Goal: Complete application form

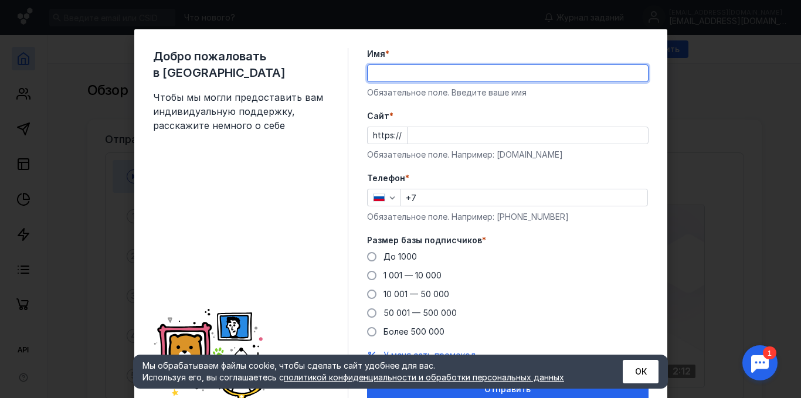
click at [383, 76] on input "Имя *" at bounding box center [508, 73] width 280 height 16
type input "D"
type input "[PERSON_NAME]"
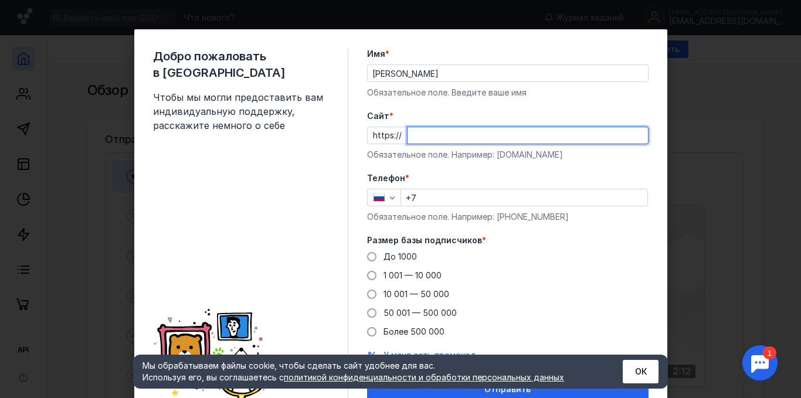
click at [408, 141] on input "Cайт *" at bounding box center [528, 135] width 240 height 16
type input "т"
drag, startPoint x: 491, startPoint y: 133, endPoint x: 401, endPoint y: 135, distance: 90.3
click at [407, 135] on div "[DOMAIN_NAME]" at bounding box center [528, 136] width 242 height 18
paste input "/"
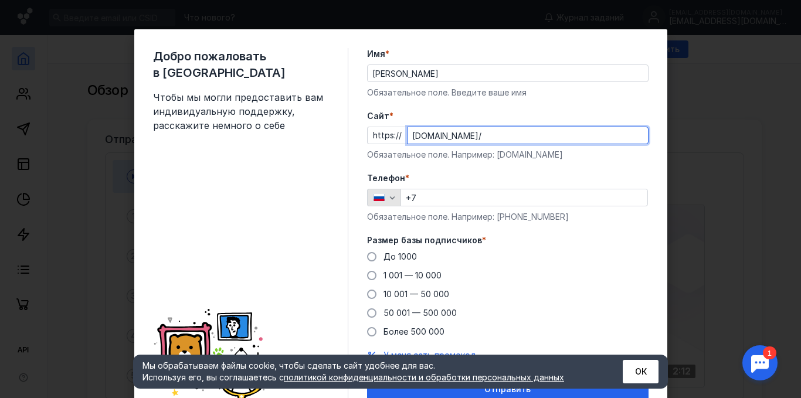
type input "[DOMAIN_NAME]/"
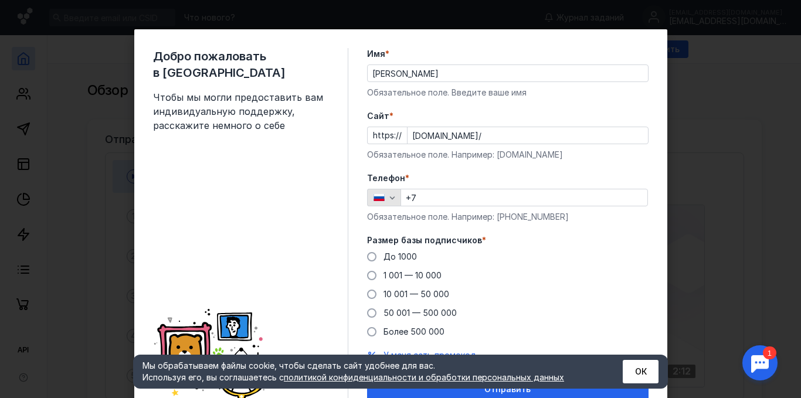
click at [389, 194] on icon "button" at bounding box center [392, 197] width 9 height 9
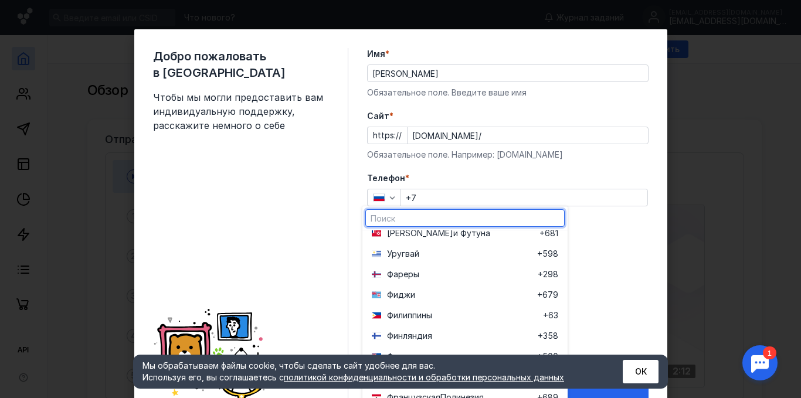
scroll to position [4456, 0]
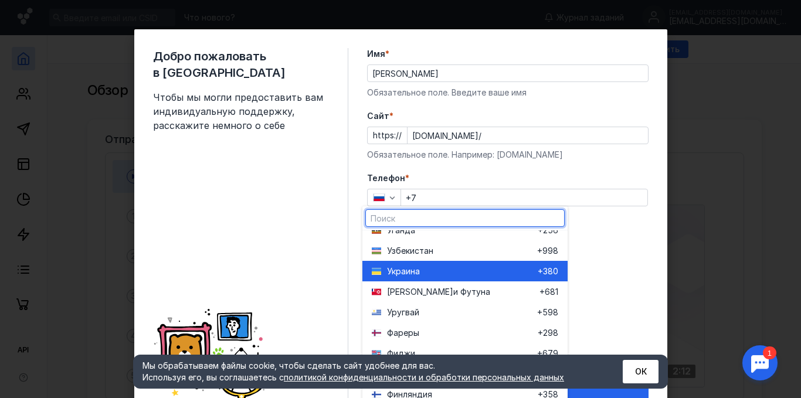
click at [405, 268] on span "Укра" at bounding box center [396, 272] width 19 height 12
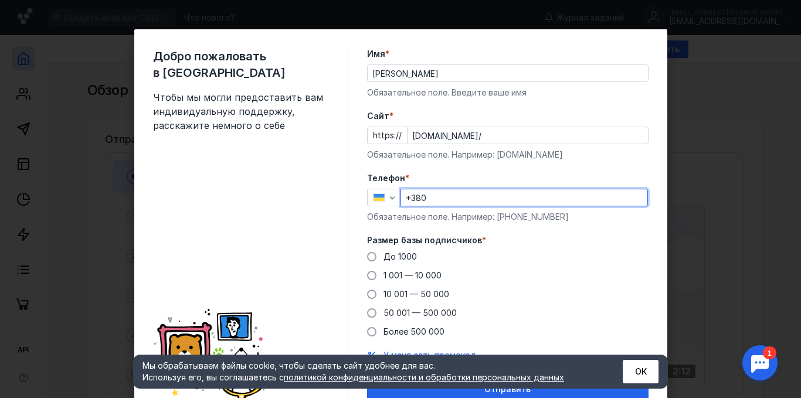
click at [427, 198] on input "+380" at bounding box center [524, 197] width 246 height 16
type input "[PHONE_NUMBER]"
click at [367, 255] on span at bounding box center [371, 256] width 9 height 9
click at [0, 0] on input "До 1000" at bounding box center [0, 0] width 0 height 0
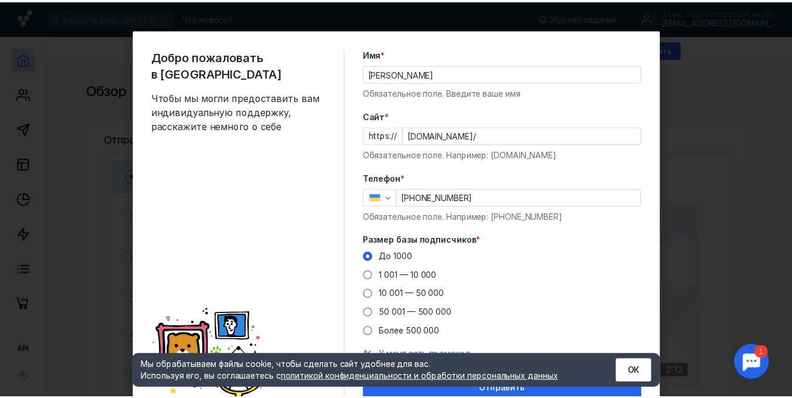
scroll to position [51, 0]
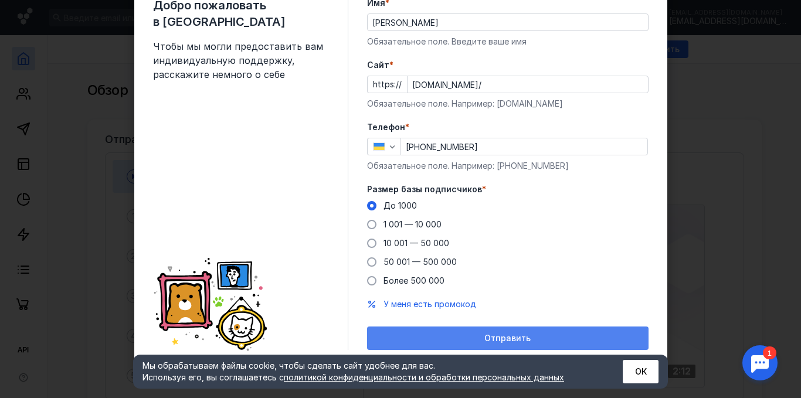
click at [489, 338] on span "Отправить" at bounding box center [507, 339] width 46 height 10
